Goal: Transaction & Acquisition: Subscribe to service/newsletter

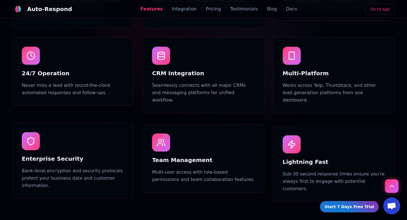
scroll to position [513, 0]
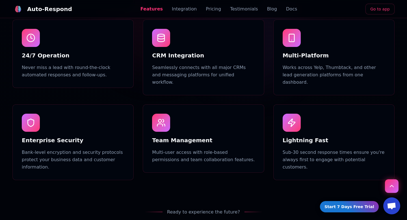
click at [207, 5] on div "Auto-Respond Features Integration Pricing Testimonials Blog Docs Go to app" at bounding box center [203, 9] width 382 height 18
click at [207, 10] on link "Pricing" at bounding box center [213, 9] width 15 height 7
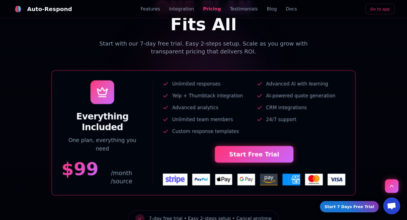
scroll to position [1152, 0]
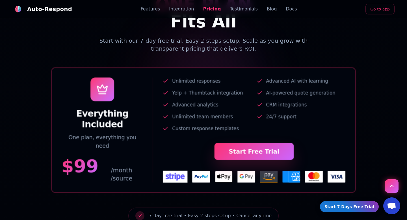
click at [253, 143] on link "Start Free Trial" at bounding box center [253, 151] width 79 height 17
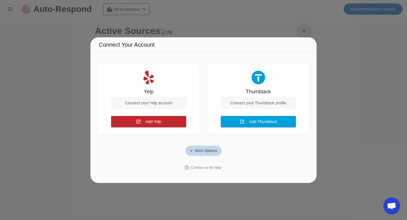
click at [202, 151] on span "More Options" at bounding box center [206, 151] width 22 height 6
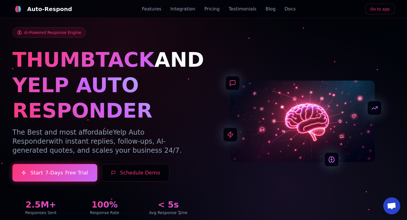
click at [140, 172] on button "Schedule Demo" at bounding box center [136, 173] width 68 height 18
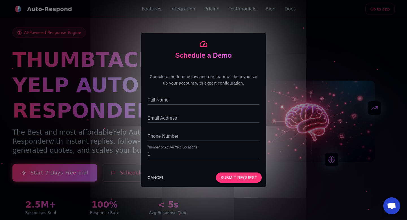
click at [274, 38] on div "Schedule a Demo Complete the form below and our team will help you set up your …" at bounding box center [203, 110] width 407 height 220
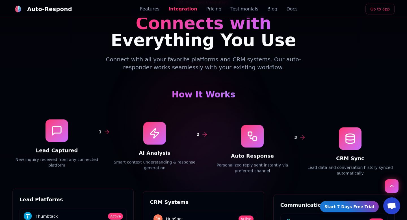
scroll to position [836, 0]
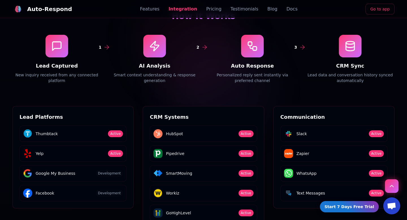
click at [209, 10] on link "Pricing" at bounding box center [213, 9] width 15 height 7
click at [209, 10] on link "Pricing" at bounding box center [212, 9] width 18 height 7
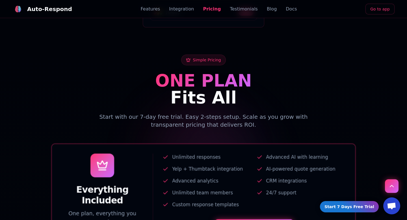
scroll to position [1077, 0]
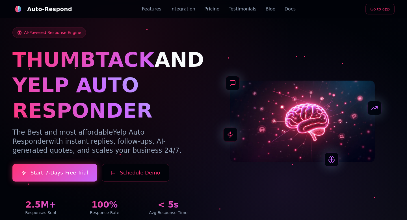
click at [229, 106] on div at bounding box center [302, 120] width 184 height 81
